Goal: Answer question/provide support: Share knowledge or assist other users

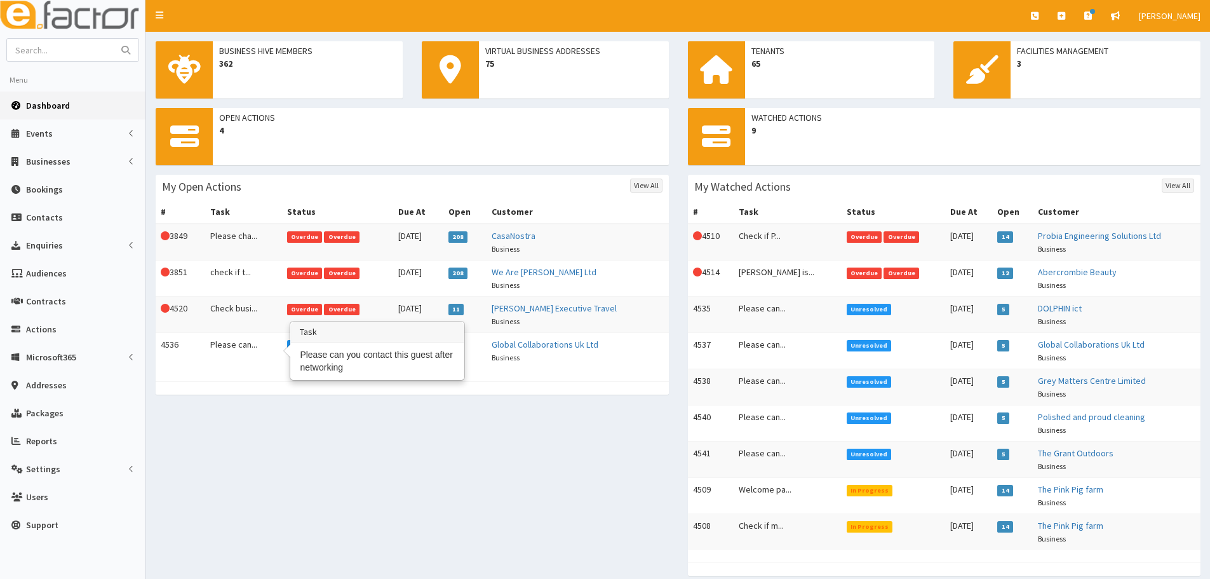
click at [208, 353] on td "Please can..." at bounding box center [243, 351] width 77 height 36
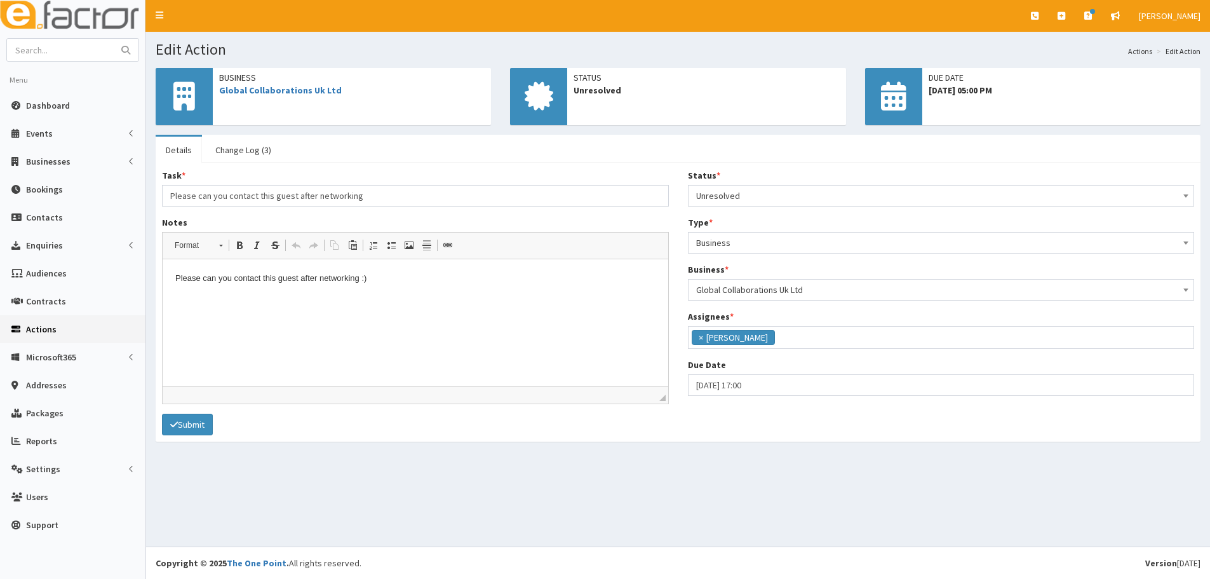
scroll to position [104, 0]
click at [701, 338] on span "×" at bounding box center [701, 337] width 4 height 13
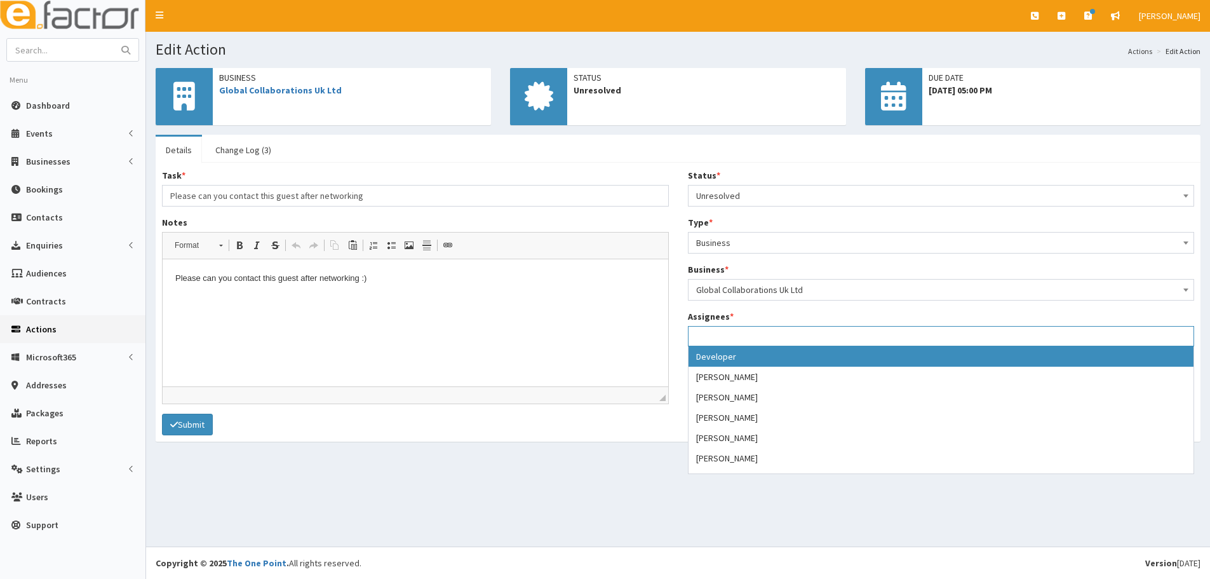
click at [722, 332] on ul at bounding box center [942, 335] width 506 height 16
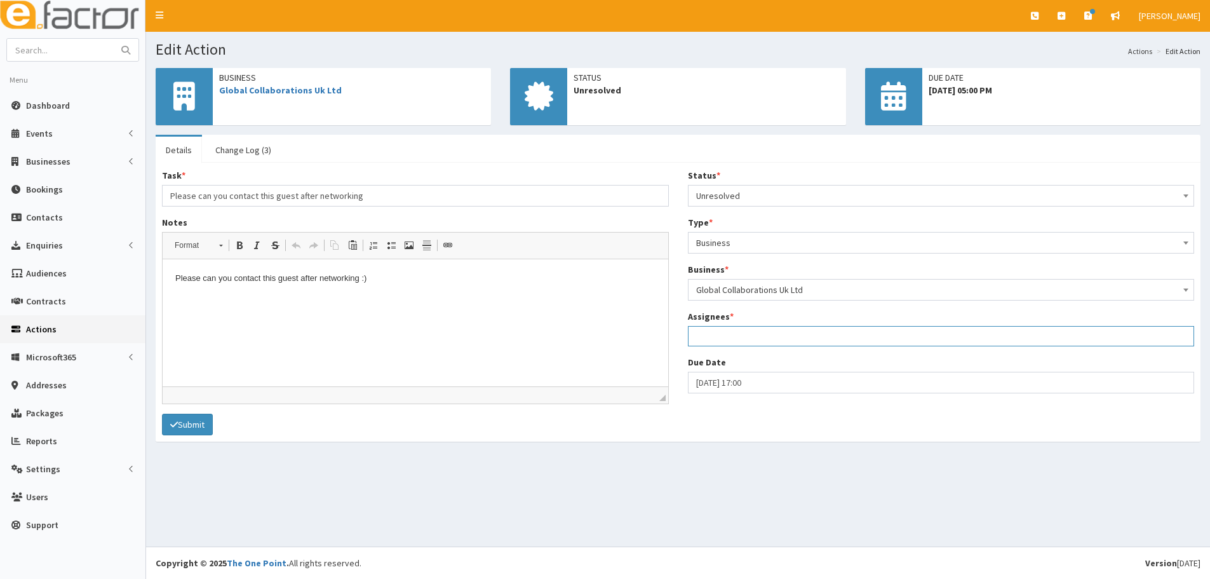
click at [717, 335] on ul at bounding box center [942, 335] width 506 height 16
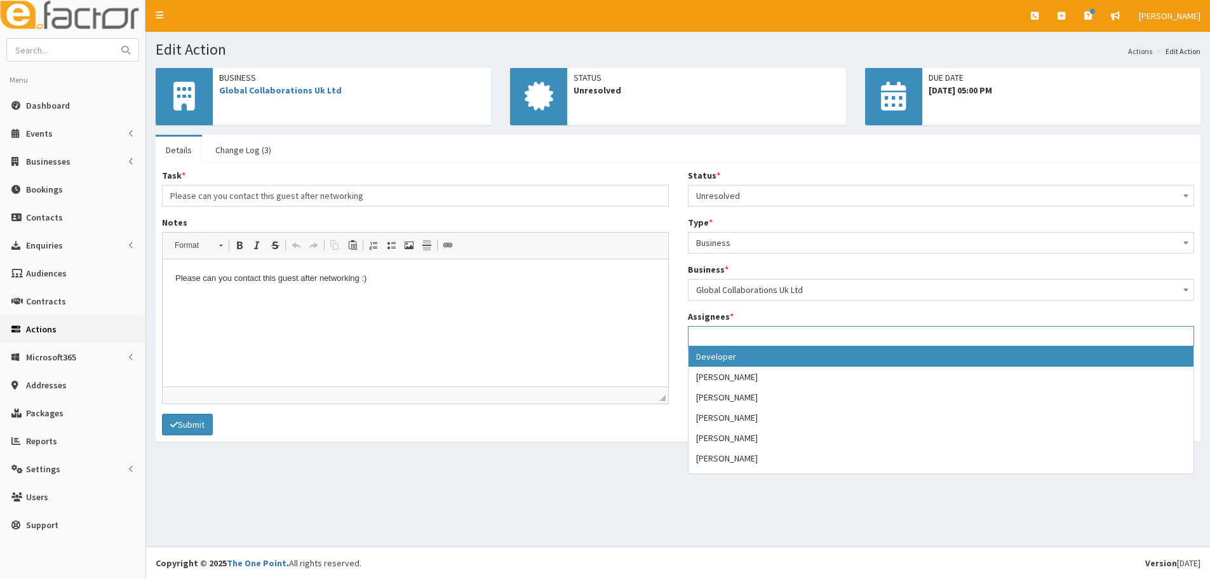
click at [717, 335] on ul at bounding box center [942, 335] width 506 height 16
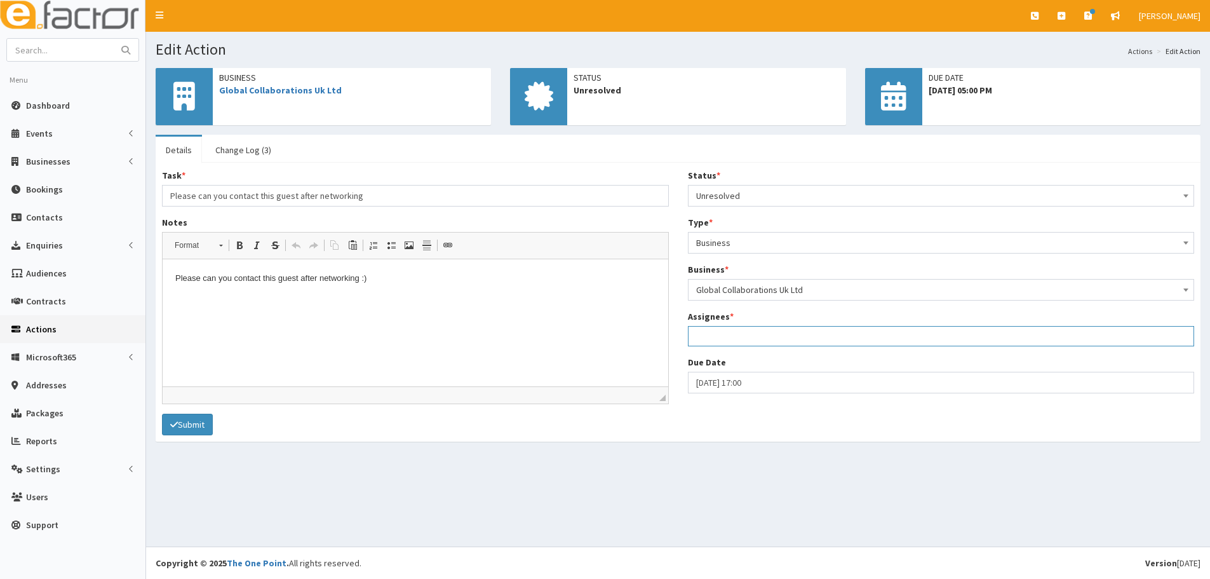
click at [717, 337] on ul at bounding box center [942, 335] width 506 height 16
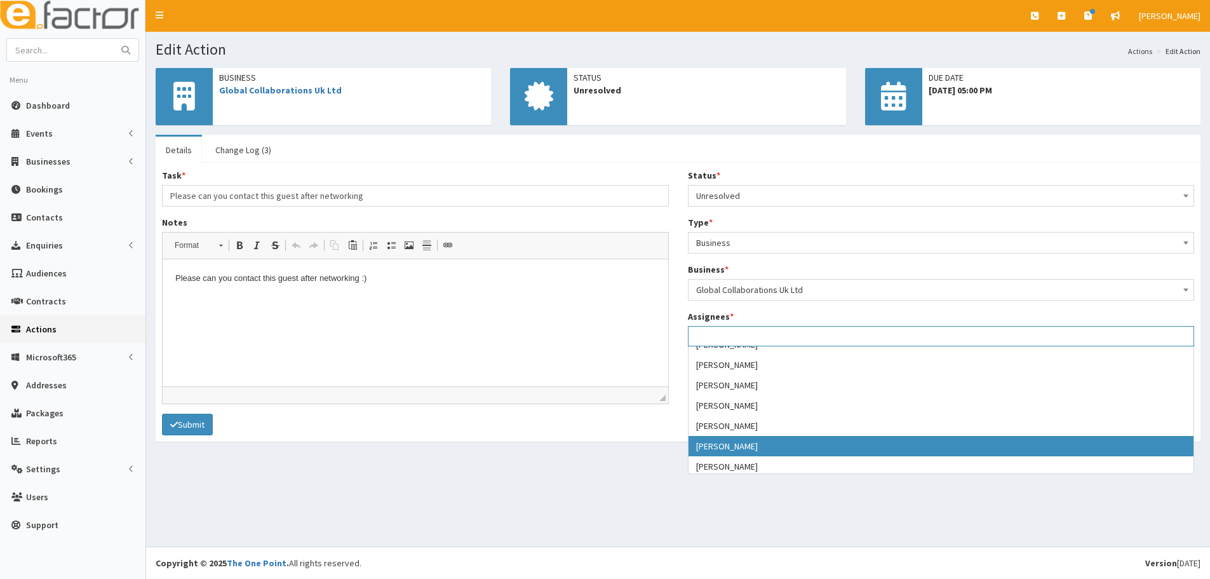
scroll to position [112, 0]
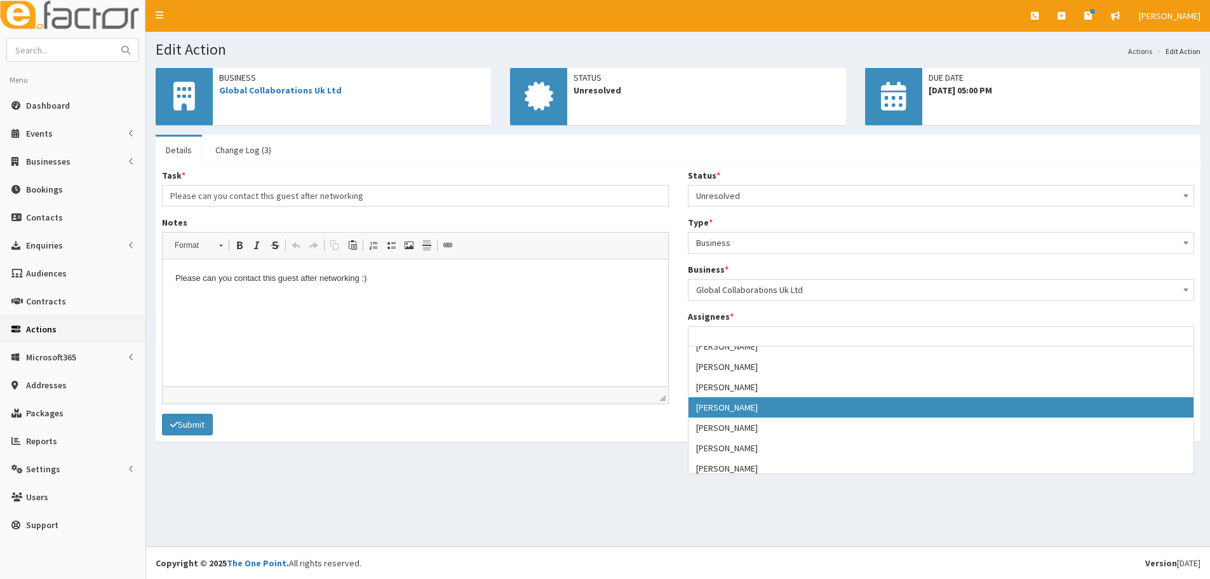
select select "22"
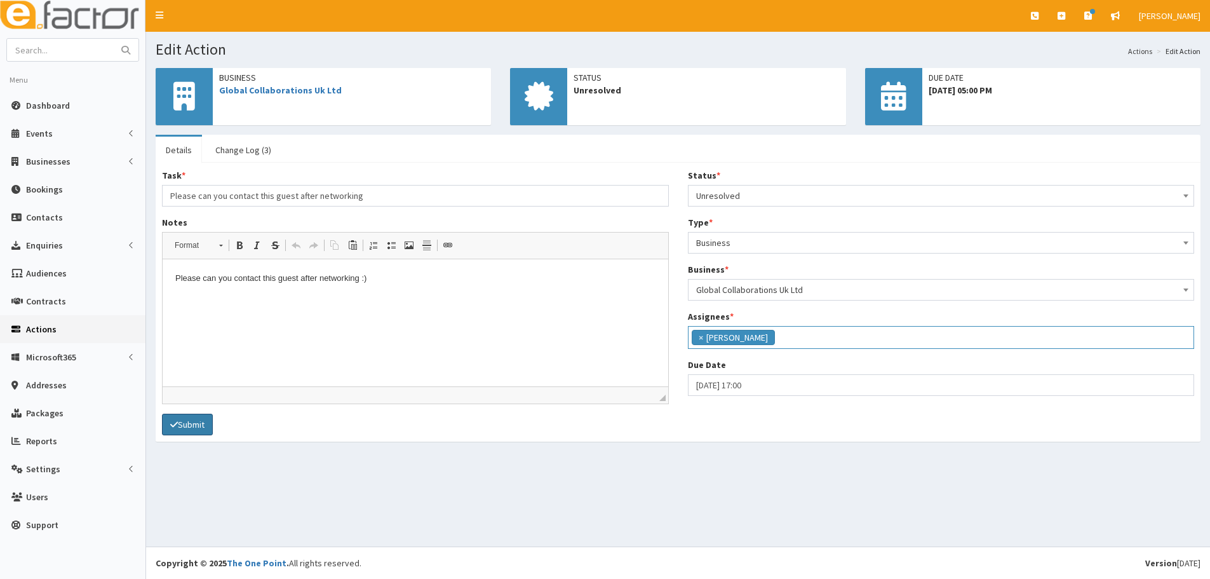
click at [200, 432] on button "Submit" at bounding box center [187, 425] width 51 height 22
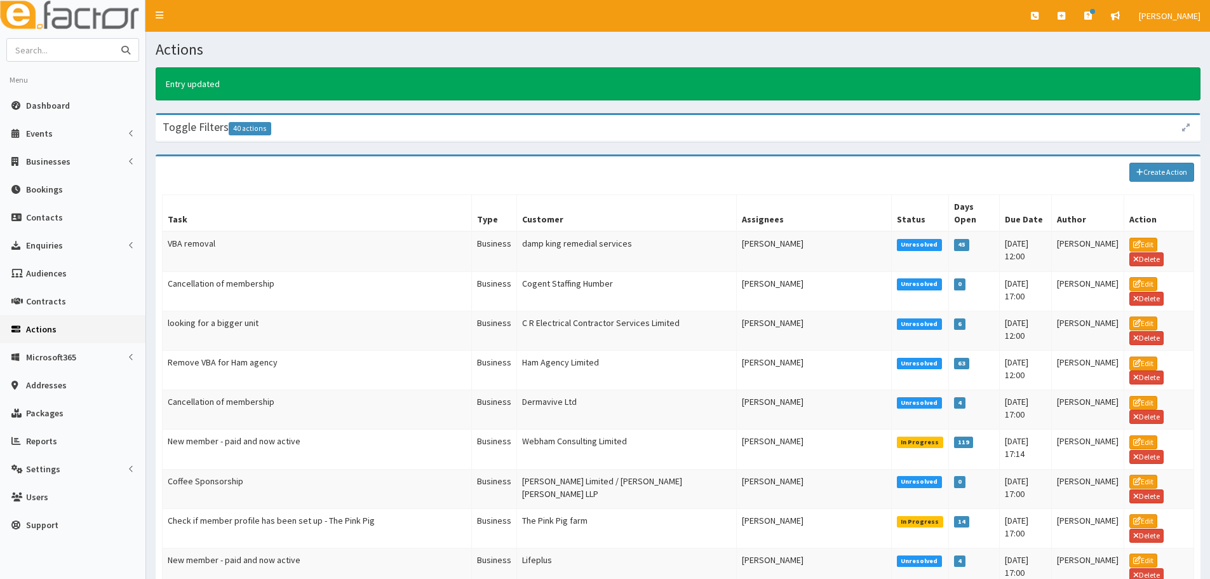
click at [65, 56] on input "text" at bounding box center [60, 50] width 107 height 22
type input "luke"
click at [113, 39] on button "submit" at bounding box center [125, 50] width 25 height 22
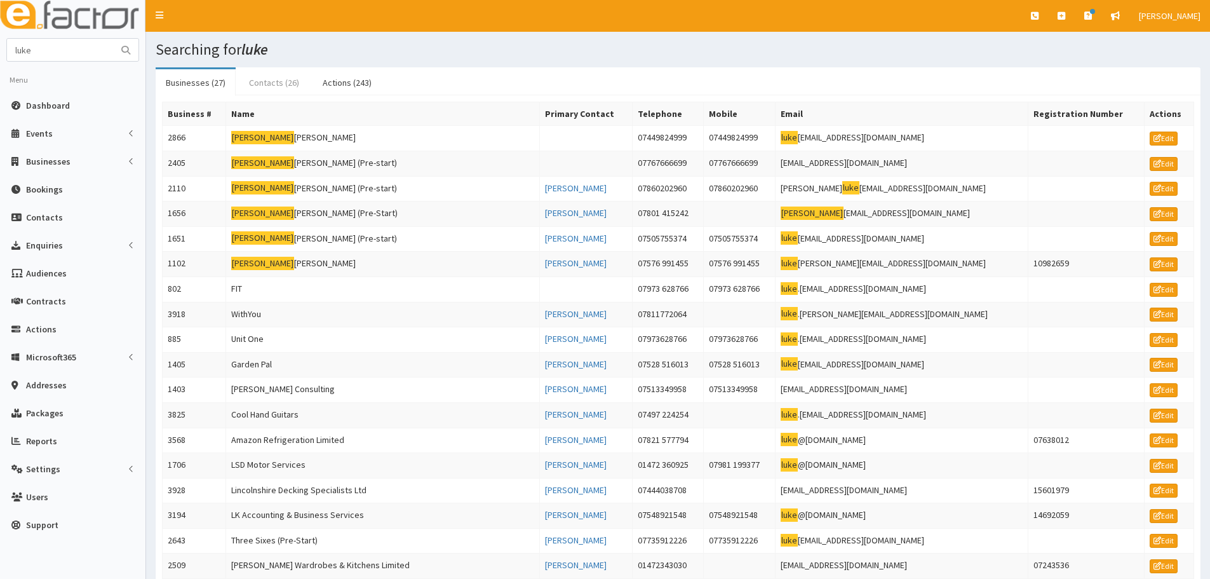
click at [274, 85] on link "Contacts (26)" at bounding box center [274, 82] width 71 height 27
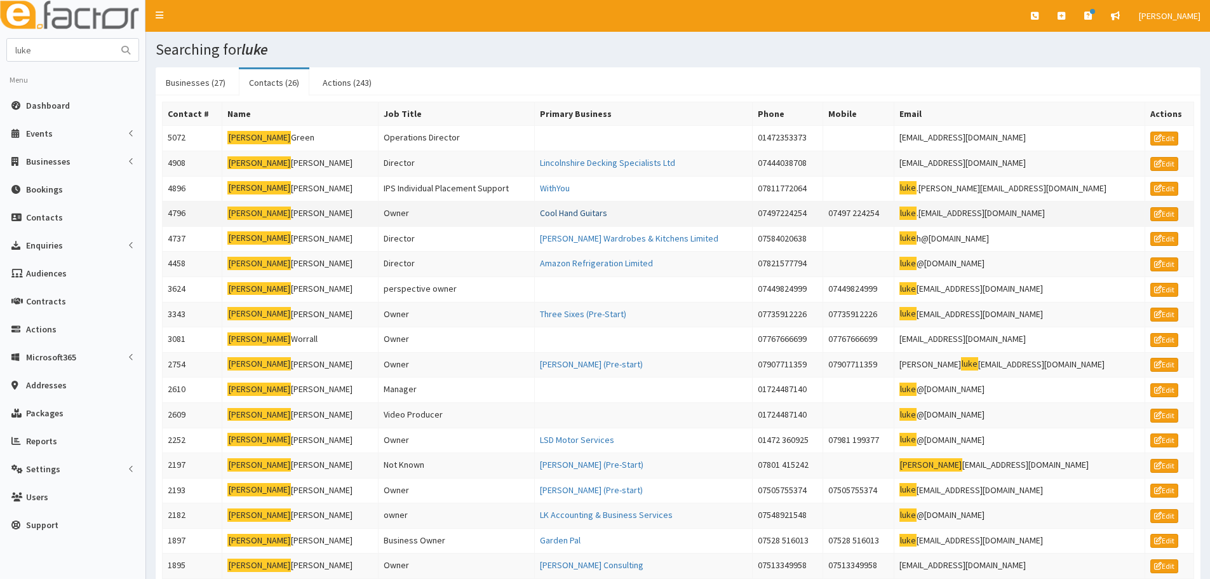
click at [572, 210] on link "Cool Hand Guitars" at bounding box center [573, 212] width 67 height 11
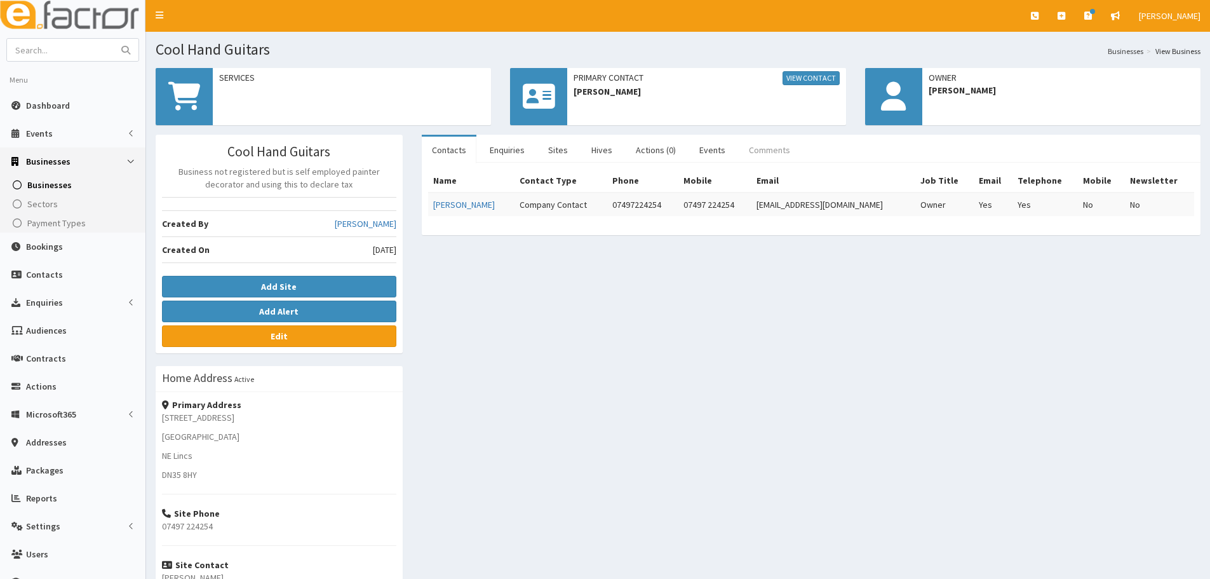
click at [768, 147] on link "Comments" at bounding box center [770, 150] width 62 height 27
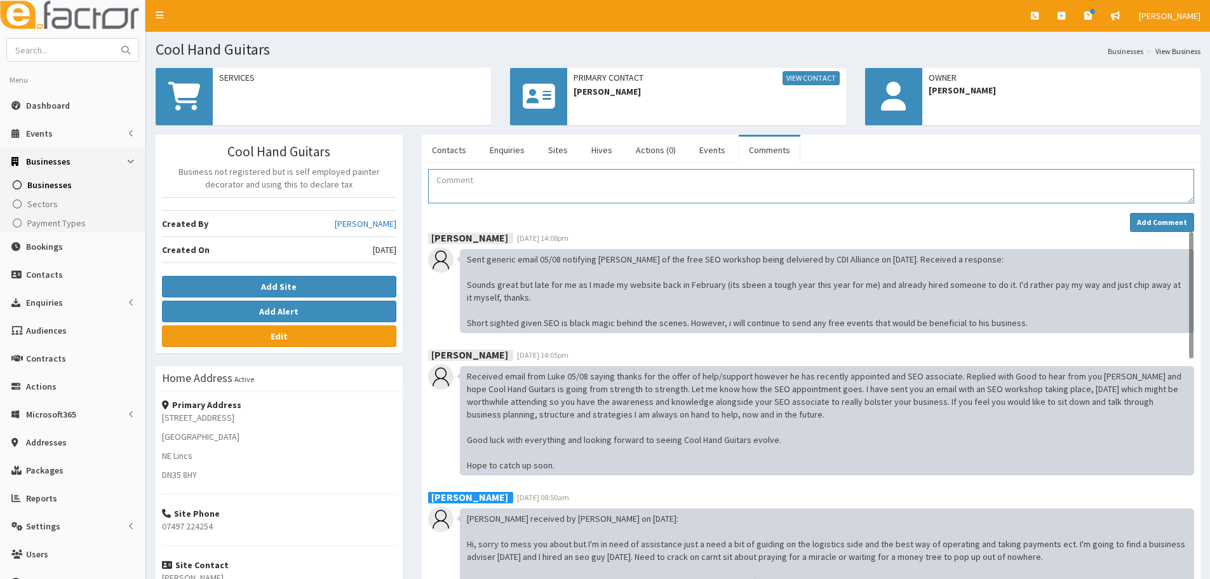
click at [499, 187] on textarea "Comment" at bounding box center [811, 186] width 766 height 34
drag, startPoint x: 597, startPoint y: 96, endPoint x: 758, endPoint y: 119, distance: 163.0
click at [761, 118] on div "Primary Contact View Contact [PERSON_NAME]" at bounding box center [677, 96] width 335 height 57
click at [862, 169] on textarea "Comment" at bounding box center [811, 186] width 766 height 34
drag, startPoint x: 300, startPoint y: 53, endPoint x: 151, endPoint y: 37, distance: 150.1
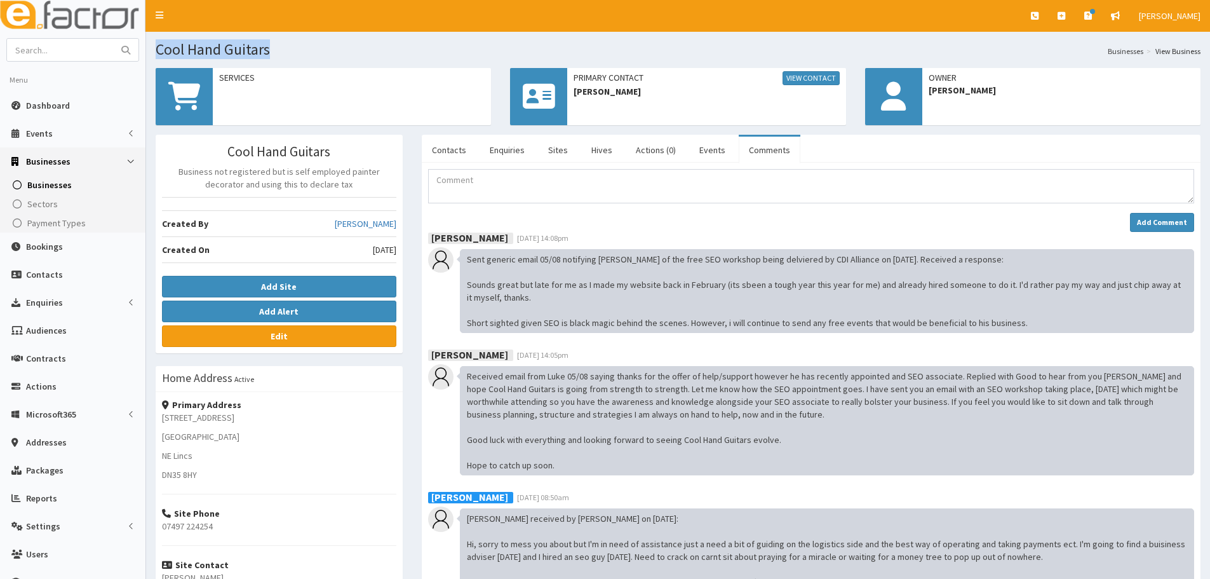
click at [151, 37] on section "Cool Hand Guitars Businesses View Business" at bounding box center [678, 45] width 1064 height 26
copy h1 "Cool Hand Guitars"
click at [515, 186] on textarea "Comment" at bounding box center [811, 186] width 766 height 34
